Goal: Task Accomplishment & Management: Complete application form

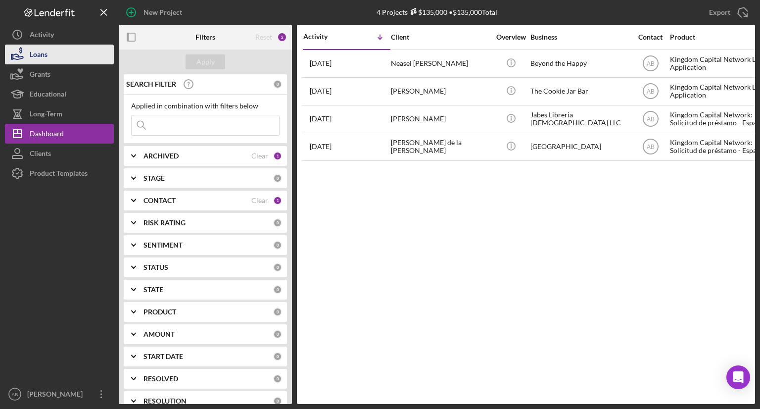
click at [44, 59] on div "Loans" at bounding box center [39, 56] width 18 height 22
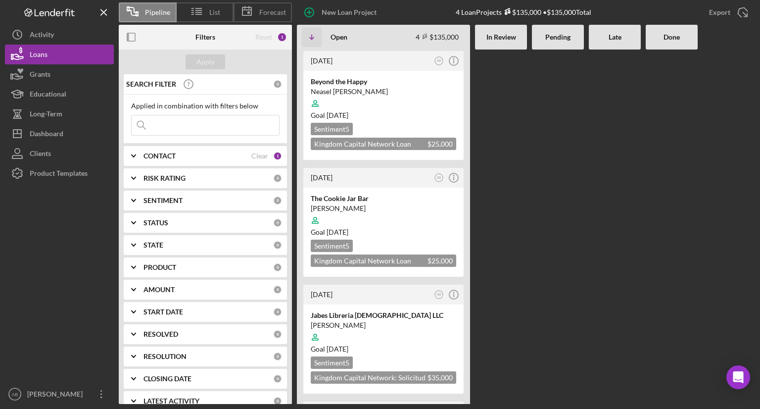
scroll to position [14, 0]
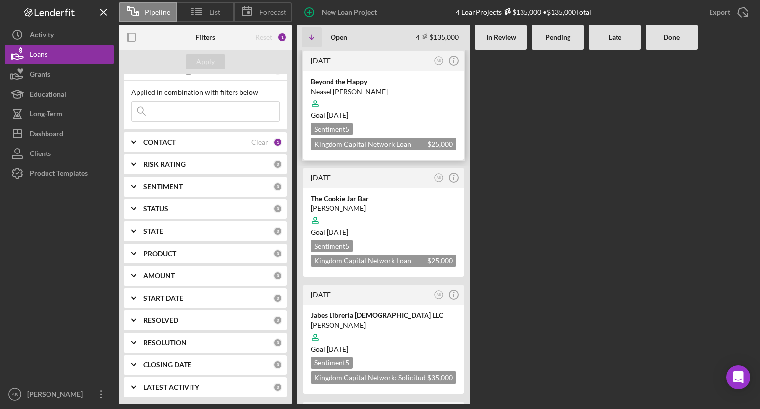
click at [392, 108] on div at bounding box center [384, 103] width 146 height 19
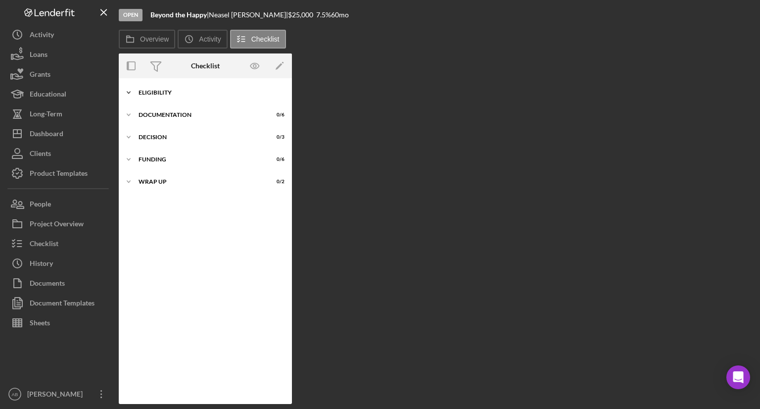
click at [129, 96] on icon "Icon/Expander" at bounding box center [129, 93] width 20 height 20
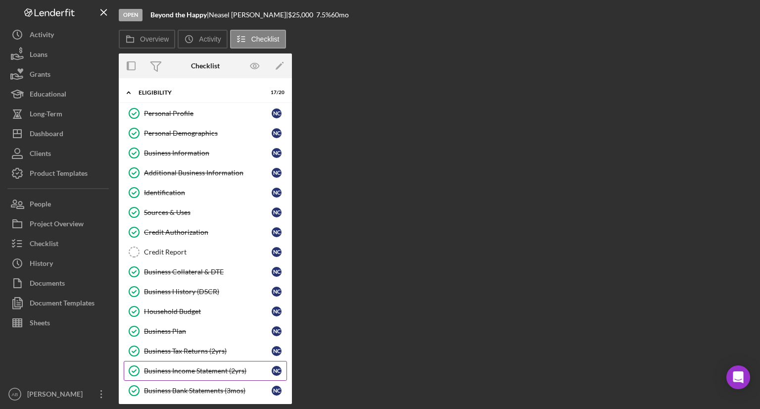
click at [208, 369] on div "Business Income Statement (2yrs)" at bounding box center [208, 371] width 128 height 8
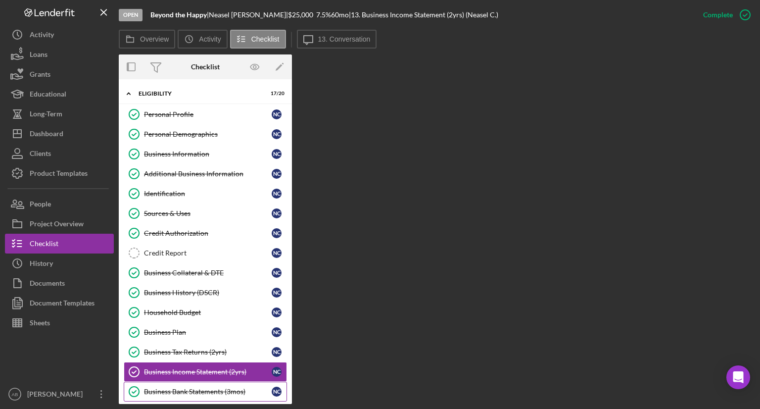
click at [196, 389] on div "Business Bank Statements (3mos)" at bounding box center [208, 392] width 128 height 8
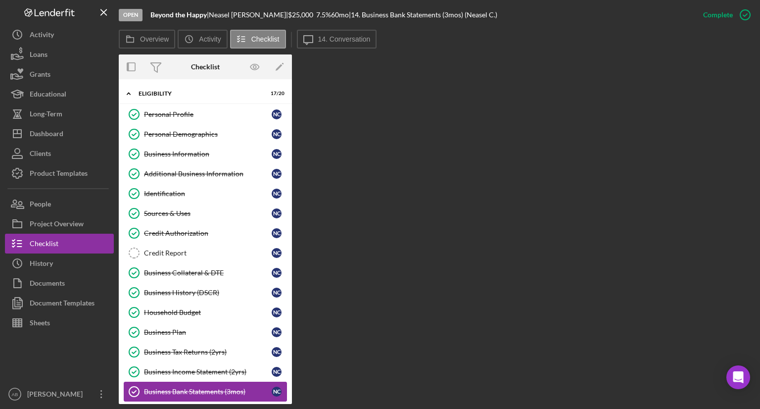
click at [194, 391] on div "Business Bank Statements (3mos)" at bounding box center [208, 392] width 128 height 8
click at [375, 230] on div "Overview Internal Workflow Stage Open Icon/Dropdown Arrow Archive (can unarchiv…" at bounding box center [437, 228] width 636 height 349
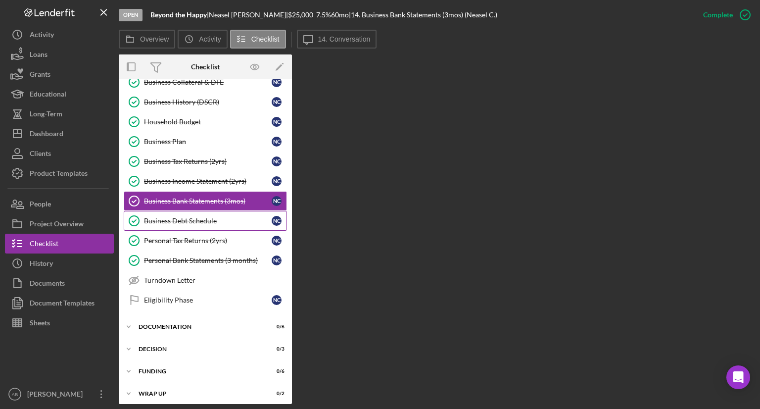
scroll to position [192, 0]
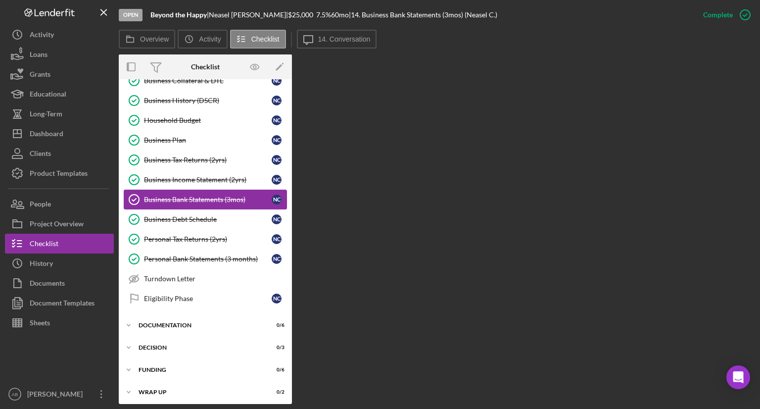
click at [215, 195] on div "Business Bank Statements (3mos)" at bounding box center [208, 199] width 128 height 8
click at [212, 182] on link "Business Income Statement (2yrs) Business Income Statement (2yrs) N C" at bounding box center [205, 180] width 163 height 20
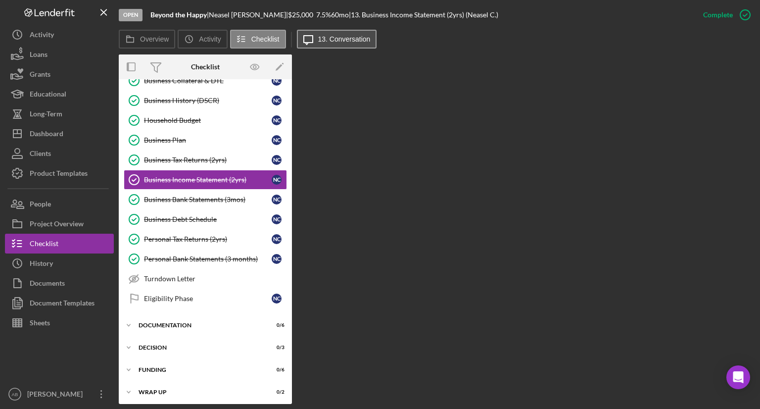
click at [333, 42] on label "13. Conversation" at bounding box center [344, 39] width 52 height 8
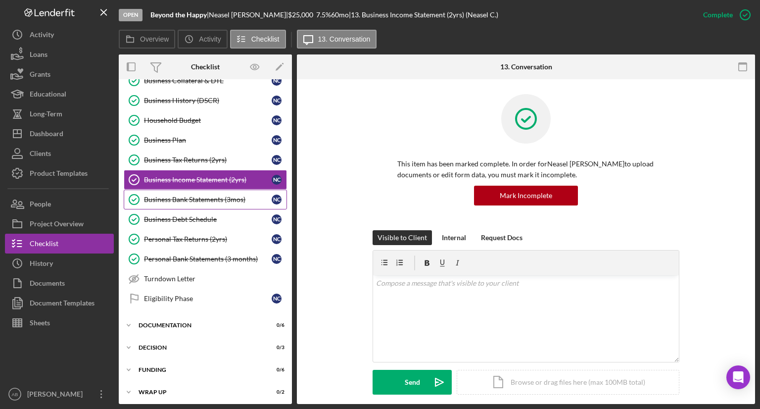
click at [195, 199] on div "Business Bank Statements (3mos)" at bounding box center [208, 199] width 128 height 8
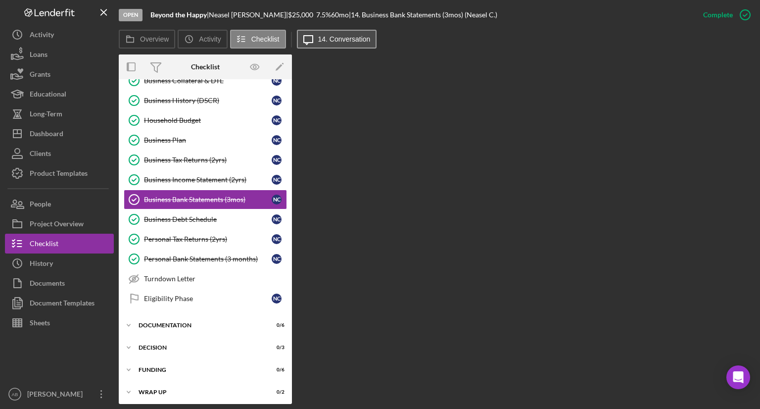
click at [340, 36] on label "14. Conversation" at bounding box center [344, 39] width 52 height 8
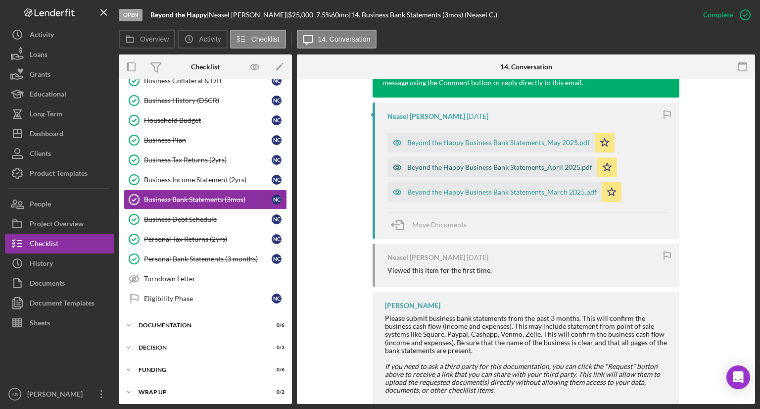
scroll to position [396, 0]
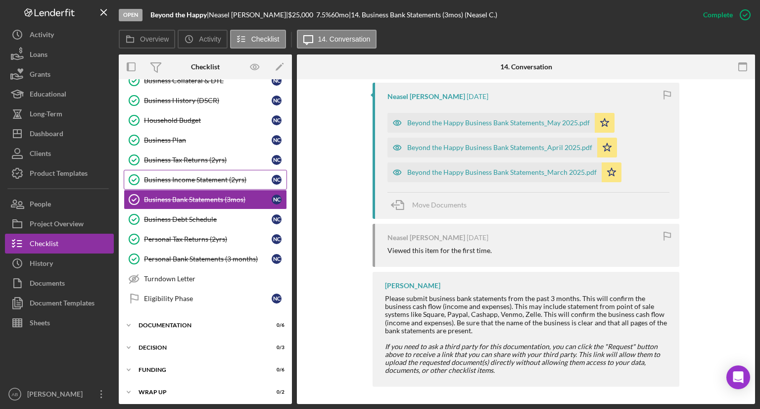
click at [232, 178] on div "Business Income Statement (2yrs)" at bounding box center [208, 180] width 128 height 8
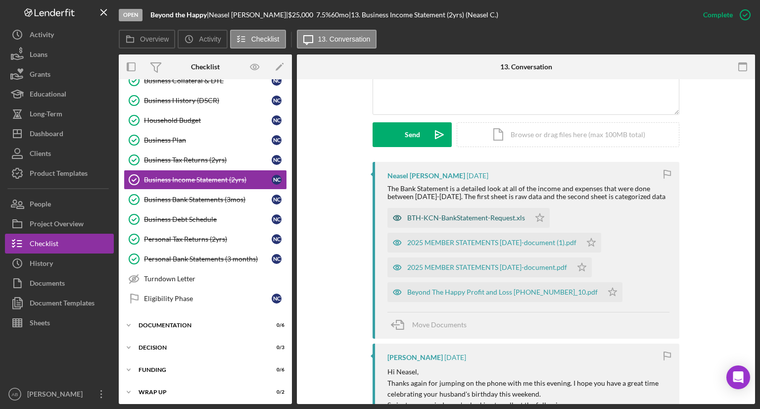
click at [428, 222] on div "BTH-KCN-BankStatement-Request.xls" at bounding box center [466, 218] width 118 height 8
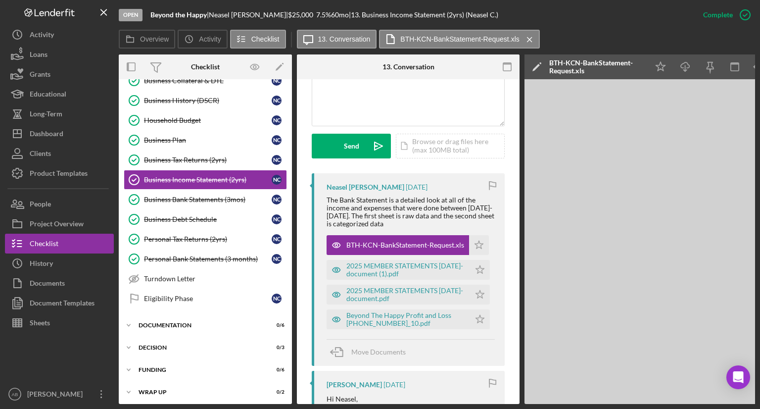
scroll to position [0, 66]
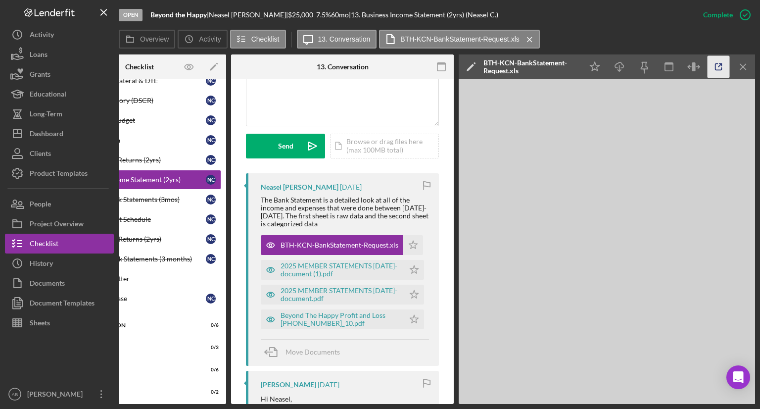
click at [713, 74] on icon "button" at bounding box center [719, 67] width 22 height 22
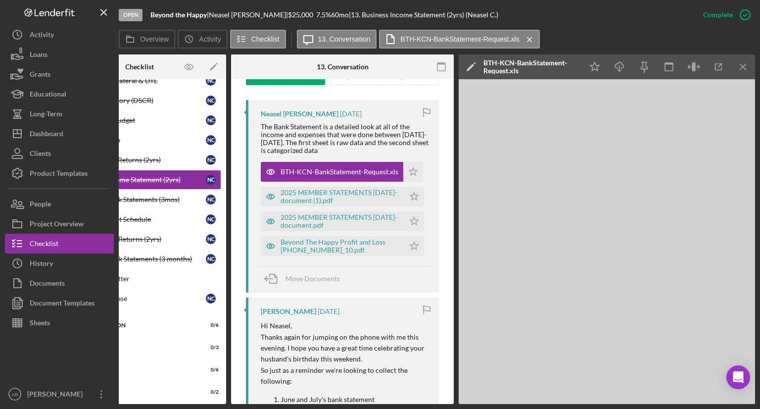
scroll to position [308, 0]
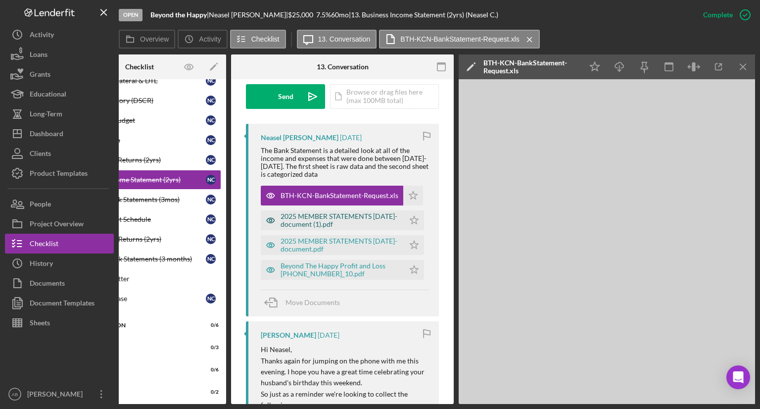
click at [295, 212] on div "2025 MEMBER STATEMENTS 06-30-2025-document (1).pdf" at bounding box center [340, 220] width 119 height 16
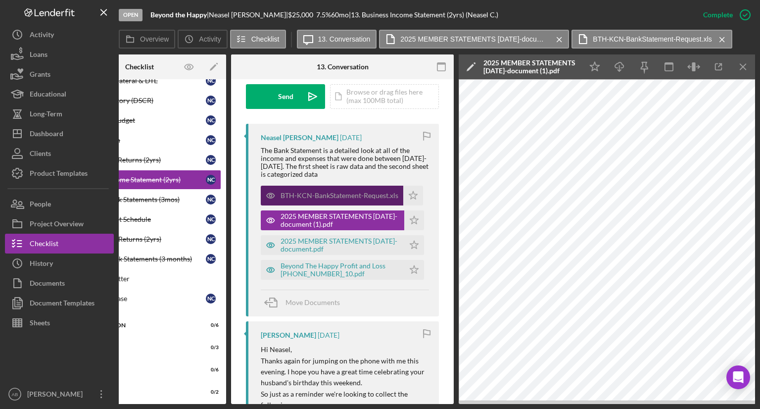
click at [293, 192] on div "BTH-KCN-BankStatement-Request.xls" at bounding box center [340, 196] width 118 height 8
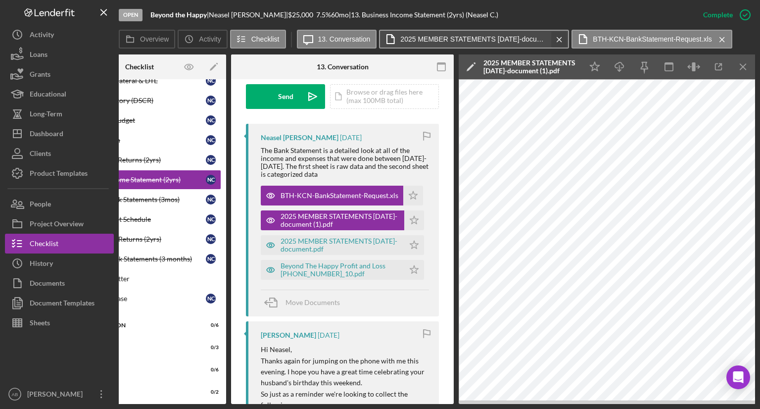
click at [558, 40] on icon "Icon/Menu Close" at bounding box center [559, 39] width 17 height 25
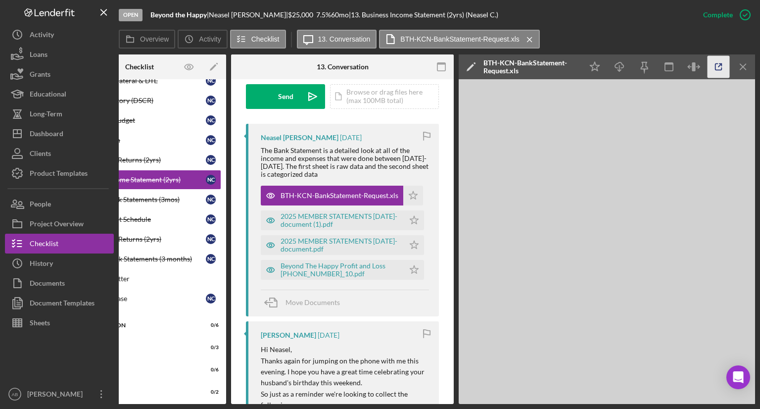
click at [722, 70] on icon "button" at bounding box center [719, 67] width 22 height 22
click at [299, 237] on div "2025 MEMBER STATEMENTS 06-30-2025-document.pdf" at bounding box center [340, 245] width 119 height 16
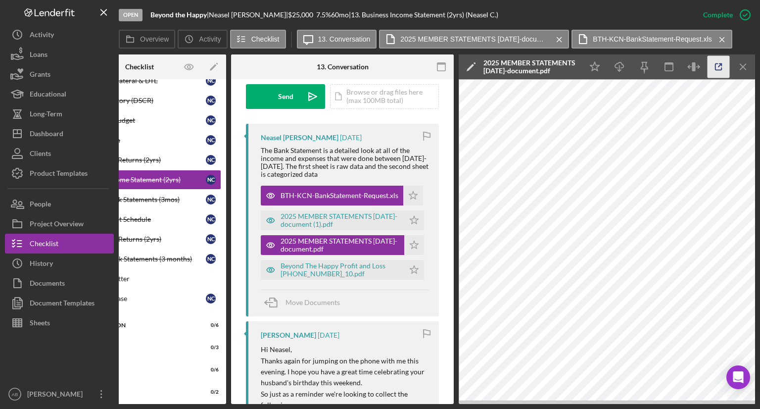
click at [714, 60] on icon "button" at bounding box center [719, 67] width 22 height 22
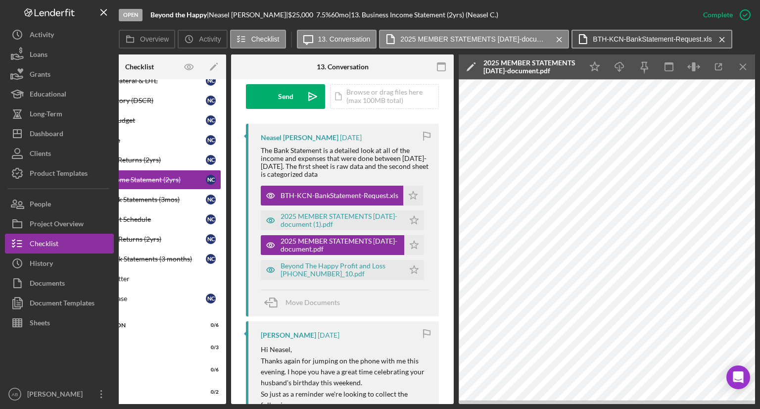
click at [600, 39] on label "BTH-KCN-BankStatement-Request.xls" at bounding box center [652, 39] width 119 height 8
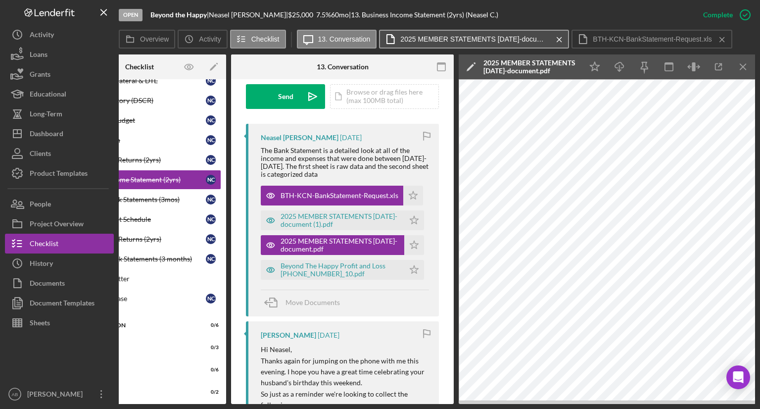
click at [444, 36] on label "2025 MEMBER STATEMENTS 06-30-2025-document.pdf" at bounding box center [474, 39] width 148 height 8
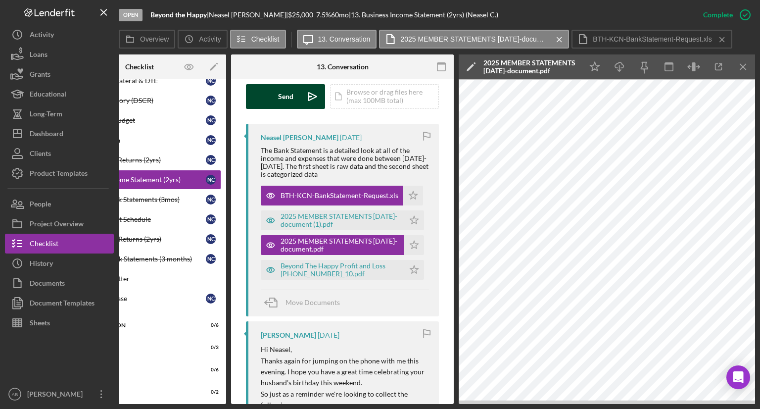
scroll to position [297, 0]
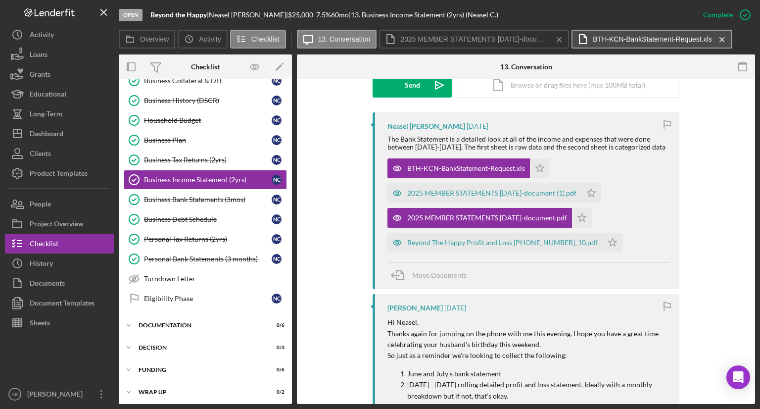
click at [624, 38] on label "BTH-KCN-BankStatement-Request.xls" at bounding box center [652, 39] width 119 height 8
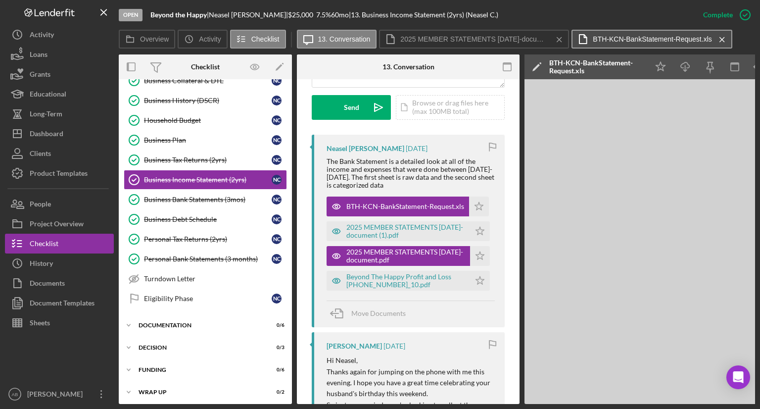
scroll to position [308, 0]
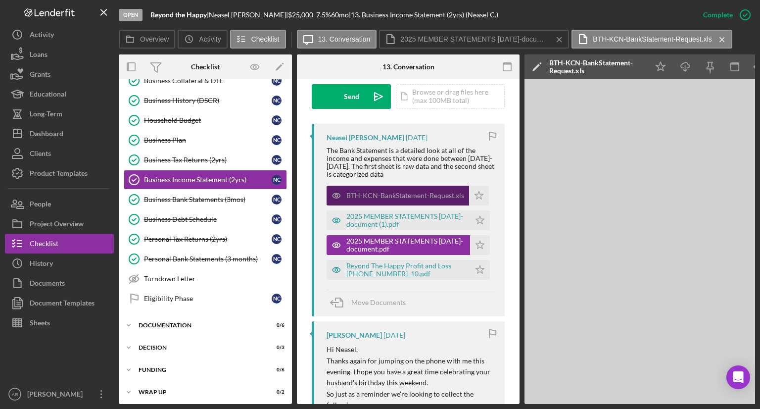
click at [392, 192] on div "BTH-KCN-BankStatement-Request.xls" at bounding box center [405, 196] width 118 height 8
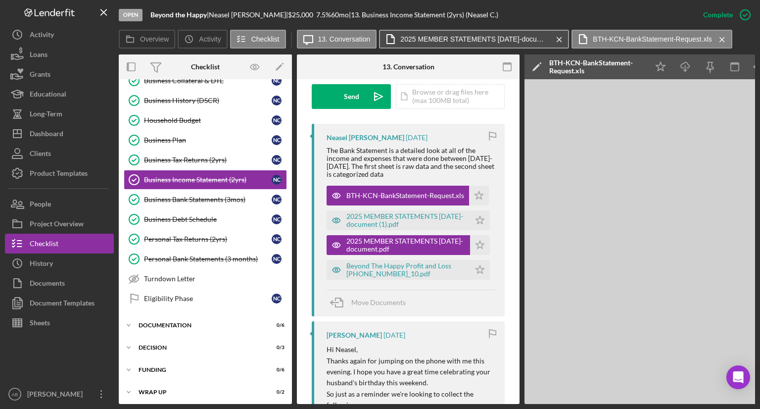
click at [511, 38] on label "2025 MEMBER STATEMENTS 06-30-2025-document.pdf" at bounding box center [474, 39] width 148 height 8
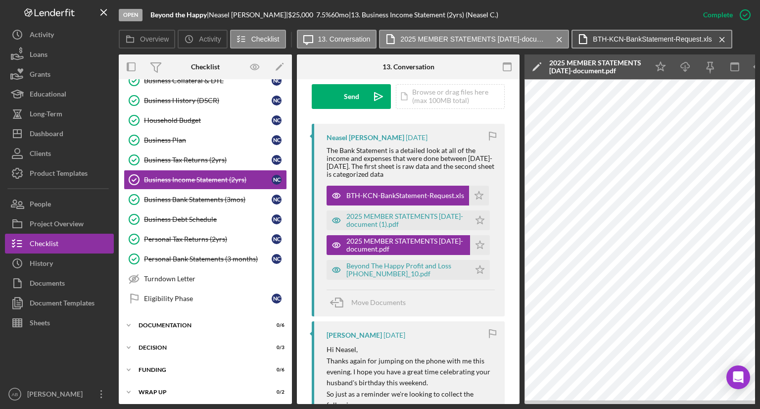
click at [665, 40] on label "BTH-KCN-BankStatement-Request.xls" at bounding box center [652, 39] width 119 height 8
click at [620, 38] on label "BTH-KCN-BankStatement-Request.xls" at bounding box center [652, 39] width 119 height 8
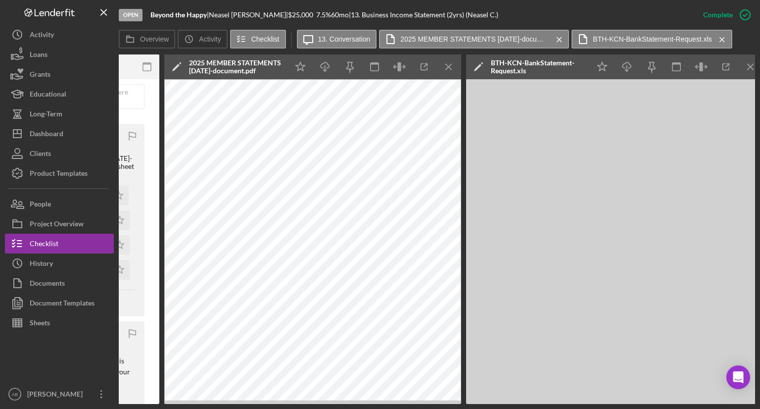
scroll to position [0, 368]
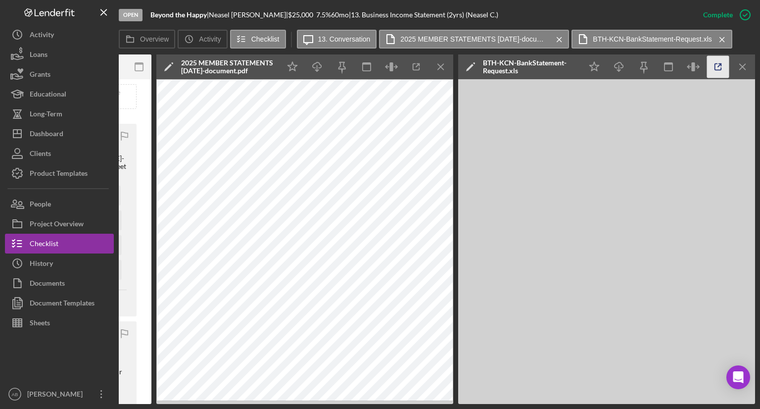
click at [717, 69] on icon "button" at bounding box center [718, 67] width 22 height 22
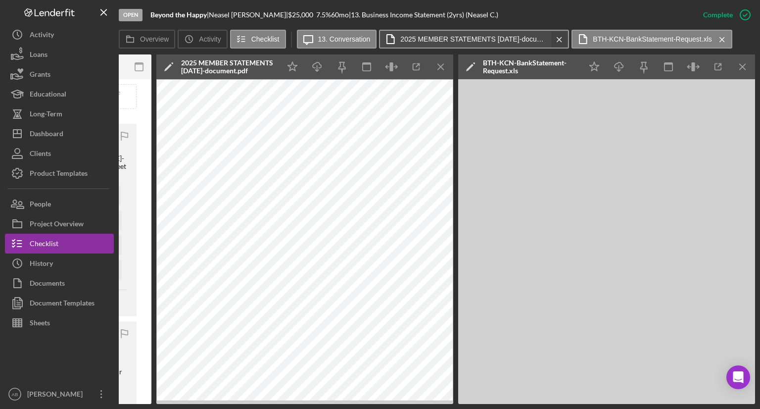
click at [557, 40] on line at bounding box center [559, 39] width 4 height 4
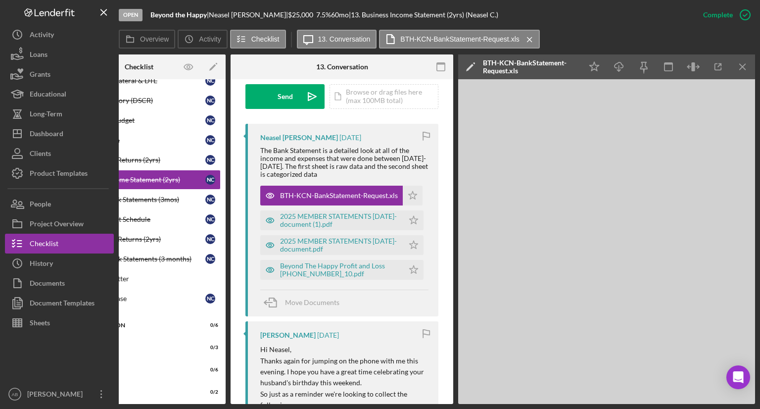
scroll to position [0, 66]
click at [531, 38] on icon "Icon/Menu Close" at bounding box center [529, 39] width 17 height 25
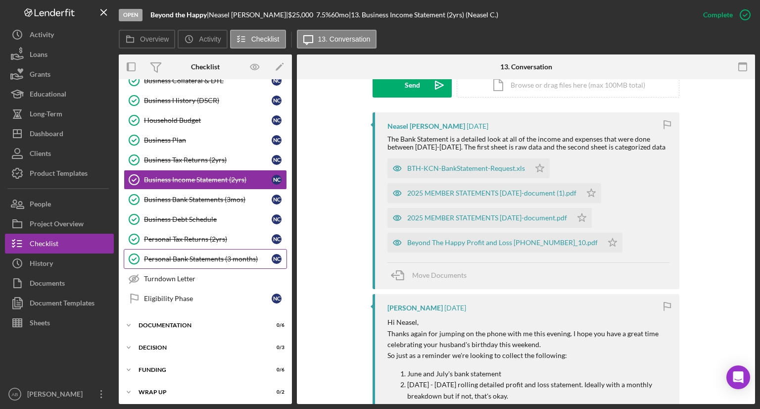
click at [184, 255] on div "Personal Bank Statements (3 months)" at bounding box center [208, 259] width 128 height 8
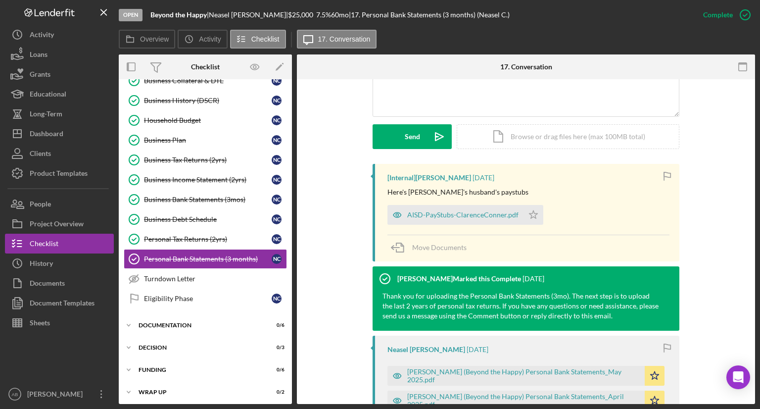
scroll to position [297, 0]
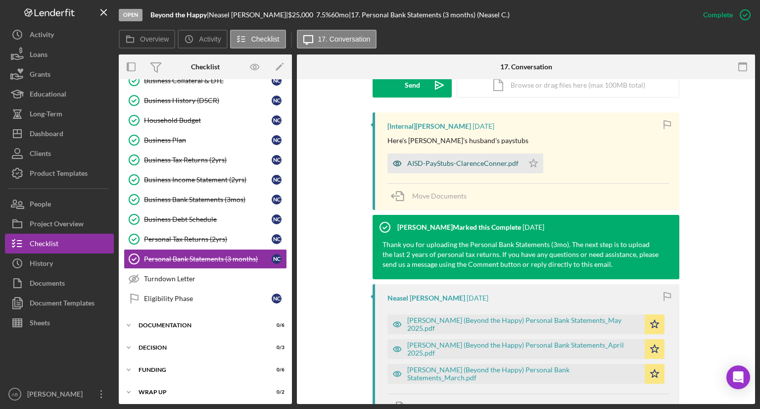
click at [432, 161] on div "AISD-PayStubs-ClarenceConner.pdf" at bounding box center [462, 163] width 111 height 8
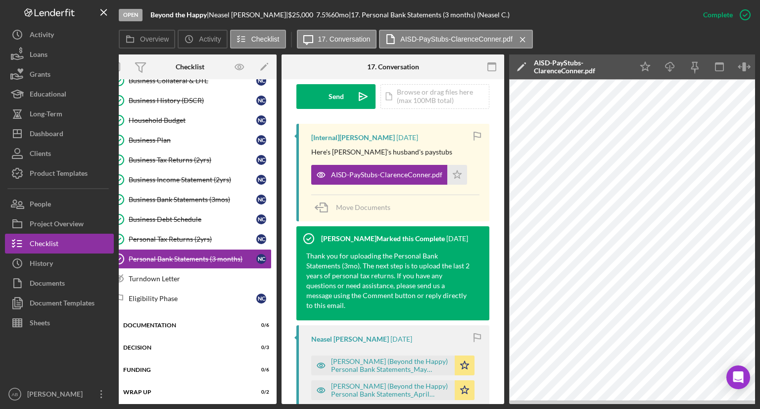
scroll to position [0, 66]
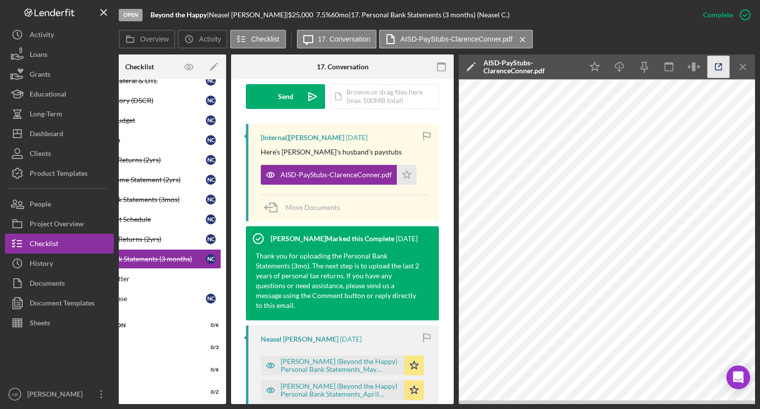
click at [717, 66] on icon "button" at bounding box center [719, 67] width 22 height 22
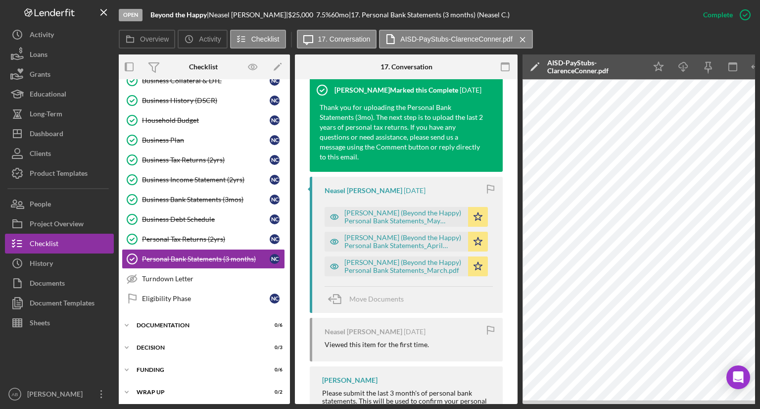
scroll to position [0, 0]
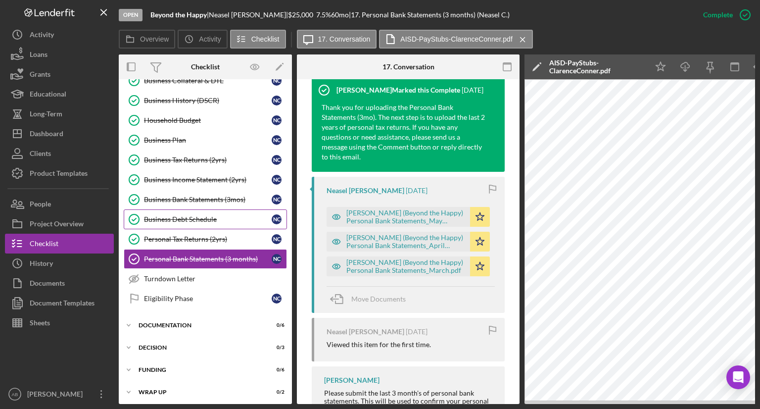
click at [174, 215] on div "Business Debt Schedule" at bounding box center [208, 219] width 128 height 8
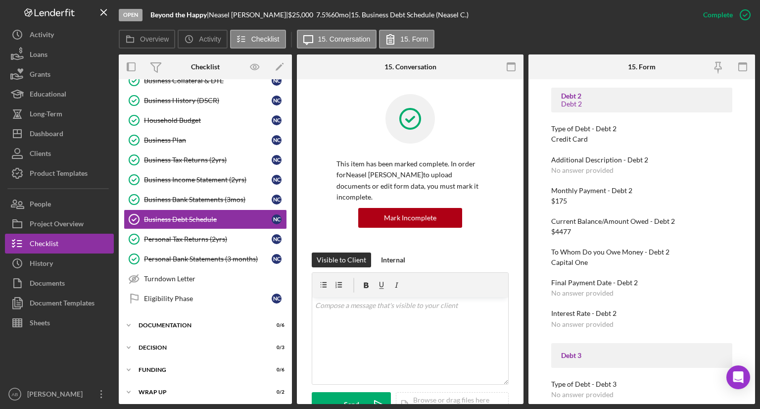
scroll to position [293, 0]
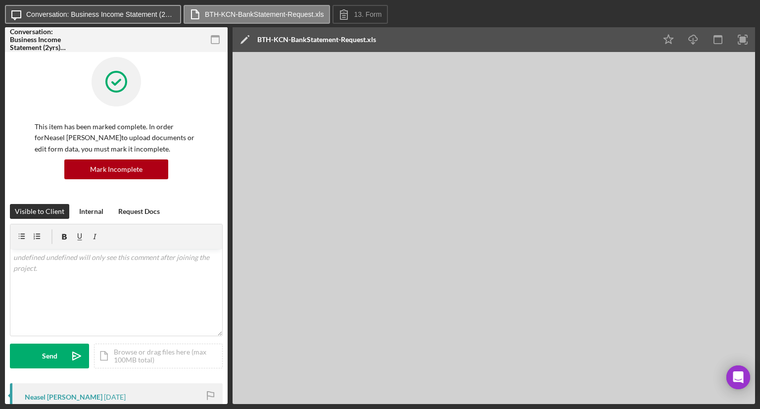
click at [103, 13] on label "Conversation: Business Income Statement (2yrs) (Neasel C.)" at bounding box center [100, 14] width 148 height 8
click at [143, 17] on label "Conversation: Business Income Statement (2yrs) (Neasel C.)" at bounding box center [100, 14] width 148 height 8
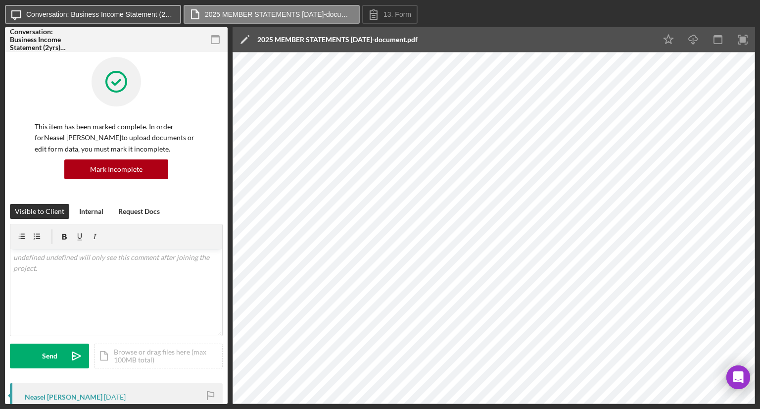
click at [137, 15] on label "Conversation: Business Income Statement (2yrs) (Neasel C.)" at bounding box center [100, 14] width 148 height 8
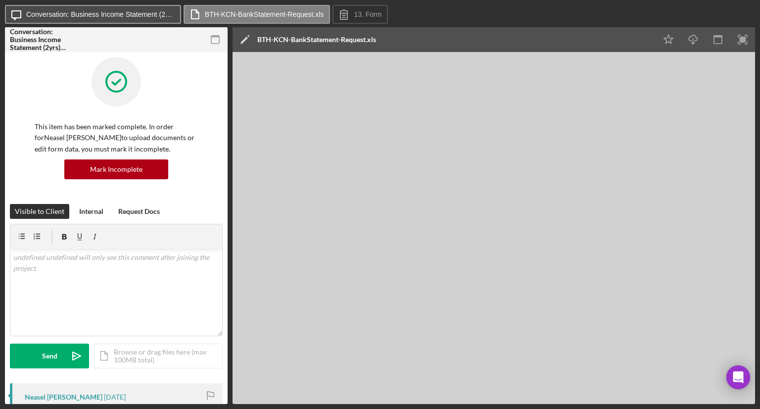
click at [124, 12] on label "Conversation: Business Income Statement (2yrs) (Neasel C.)" at bounding box center [100, 14] width 148 height 8
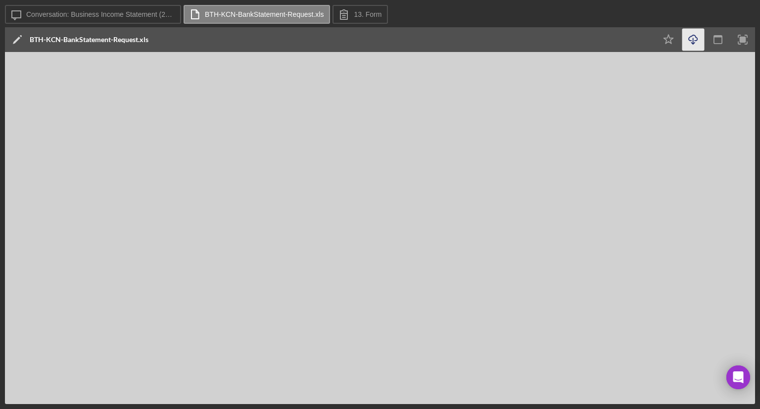
click at [691, 37] on icon "Icon/Download" at bounding box center [694, 40] width 22 height 22
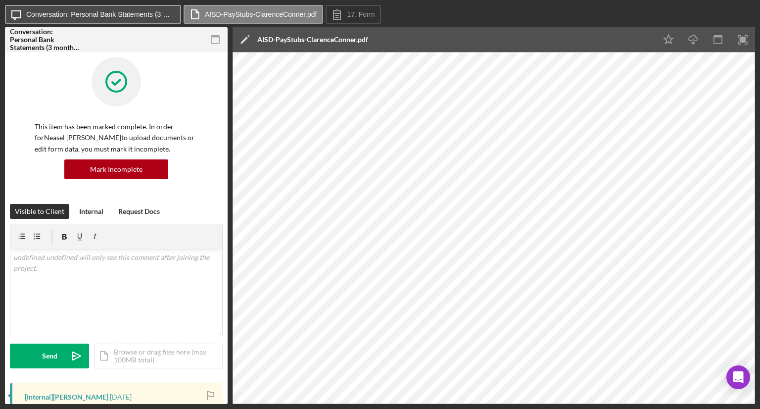
click at [113, 12] on label "Conversation: Personal Bank Statements (3 months) (Neasel C.)" at bounding box center [100, 14] width 148 height 8
